Goal: Use online tool/utility: Utilize a website feature to perform a specific function

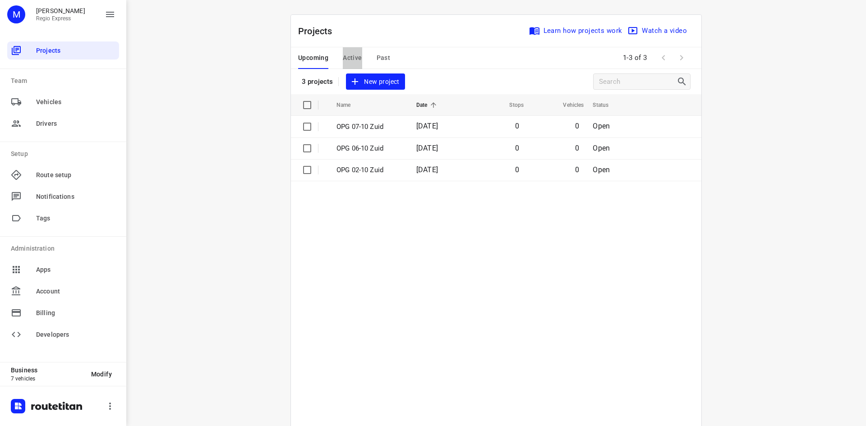
click at [355, 59] on span "Active" at bounding box center [352, 57] width 19 height 11
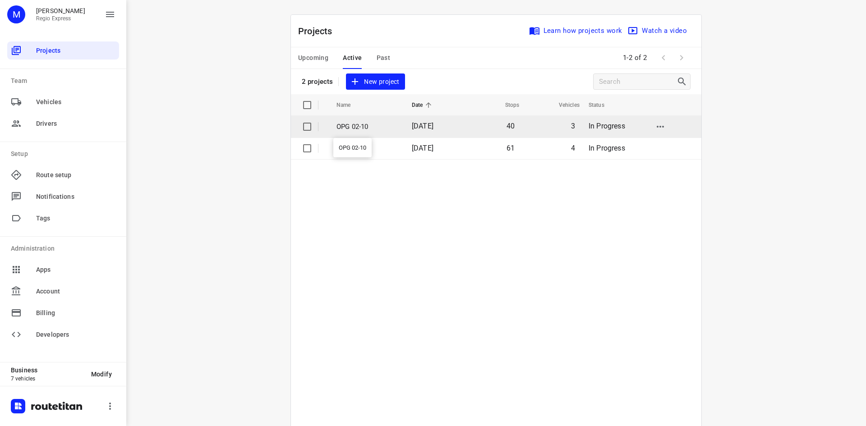
click at [391, 125] on p "OPG 02-10" at bounding box center [367, 127] width 62 height 10
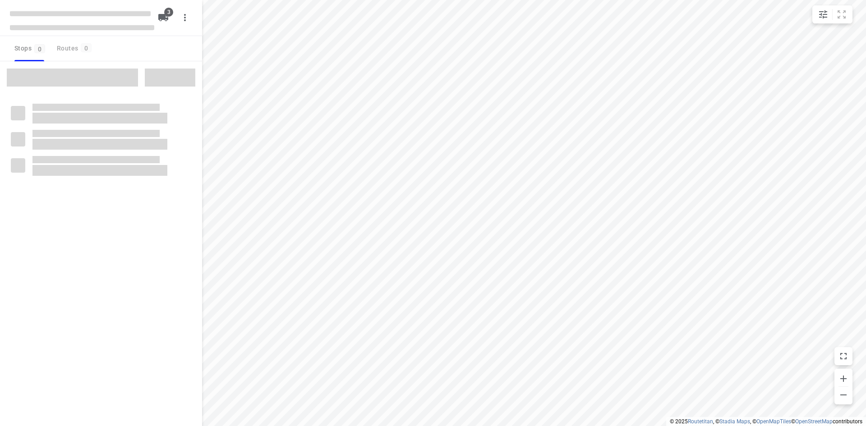
type input "distance"
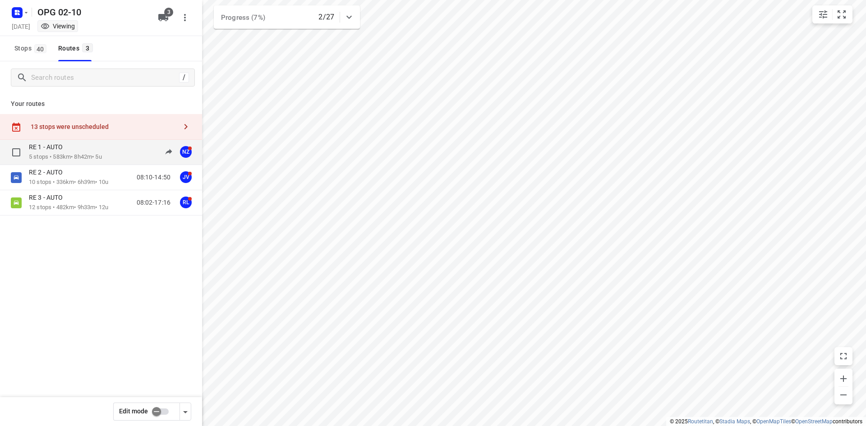
click at [102, 159] on p "5 stops • 583km • 8h42m • 5u" at bounding box center [65, 157] width 73 height 9
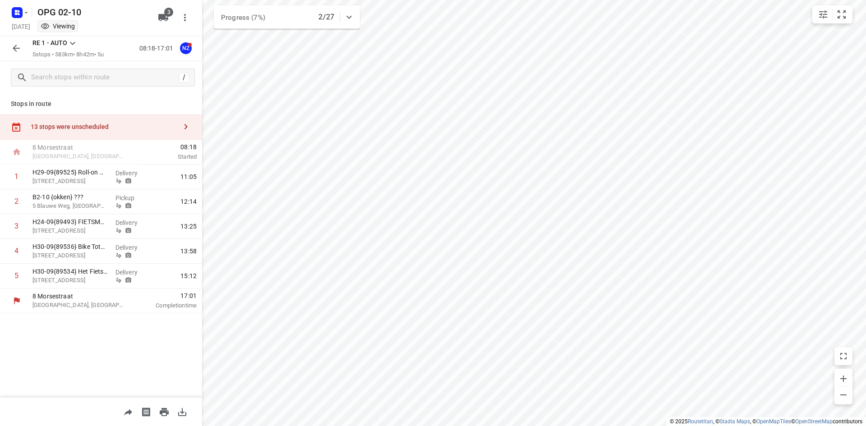
click at [18, 45] on icon "button" at bounding box center [16, 48] width 11 height 11
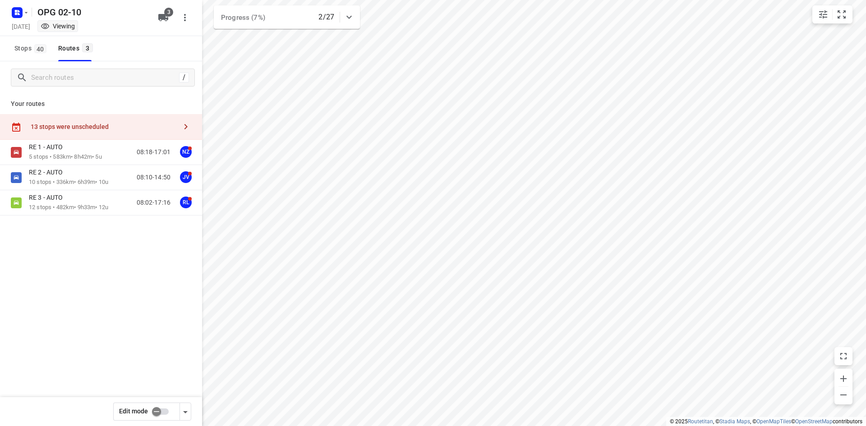
click at [161, 416] on input "checkbox" at bounding box center [156, 411] width 51 height 17
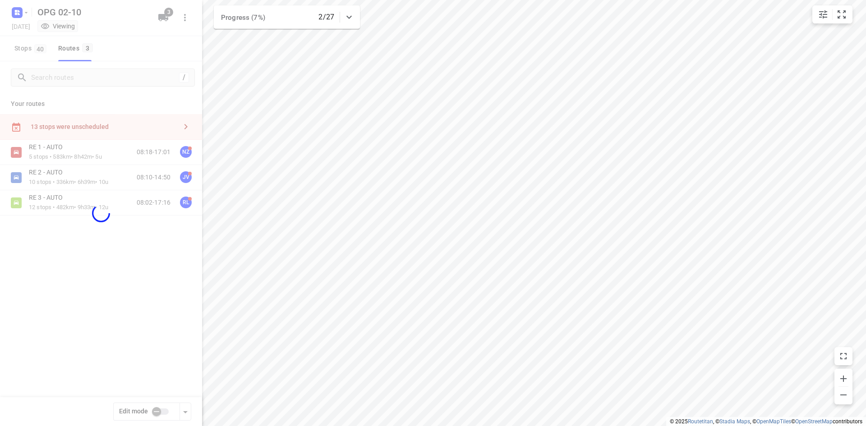
checkbox input "true"
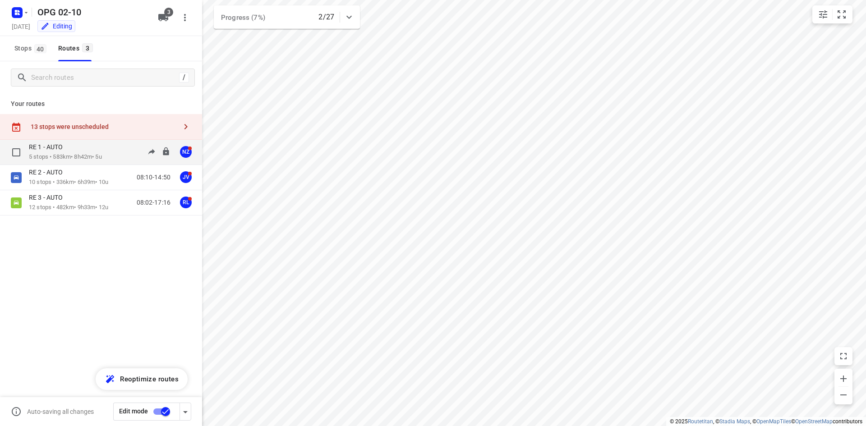
click at [125, 149] on div "RE 1 - AUTO 5 stops • 583km • 8h42m • 5u 08:18-17:01 NZ" at bounding box center [115, 152] width 173 height 18
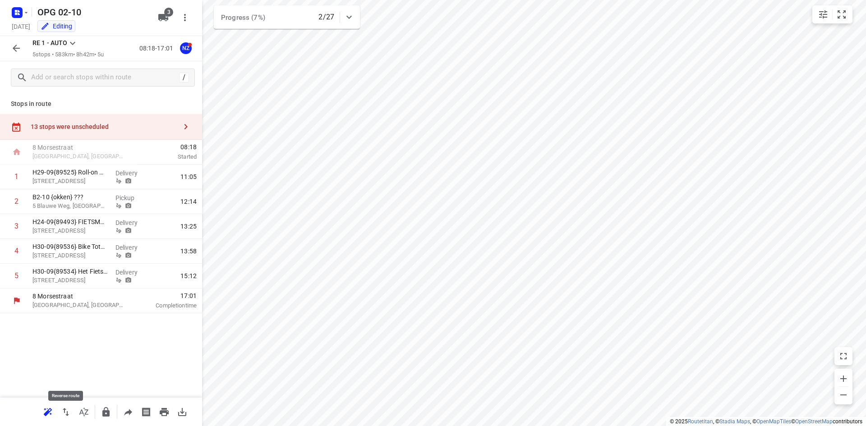
click at [63, 414] on icon "button" at bounding box center [65, 412] width 11 height 11
